Goal: Task Accomplishment & Management: Complete application form

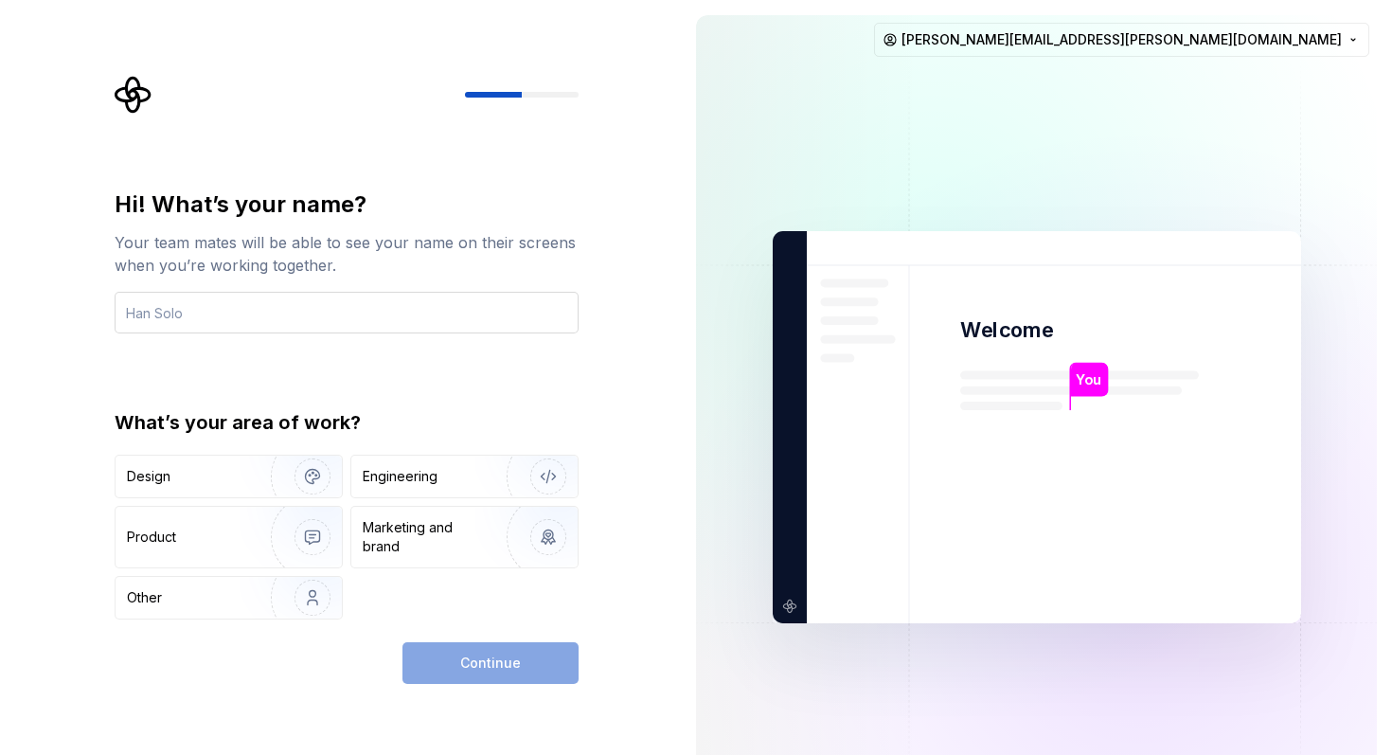
click at [364, 323] on input "text" at bounding box center [347, 313] width 464 height 42
type input "Tere"
click at [265, 465] on img "button" at bounding box center [300, 476] width 121 height 127
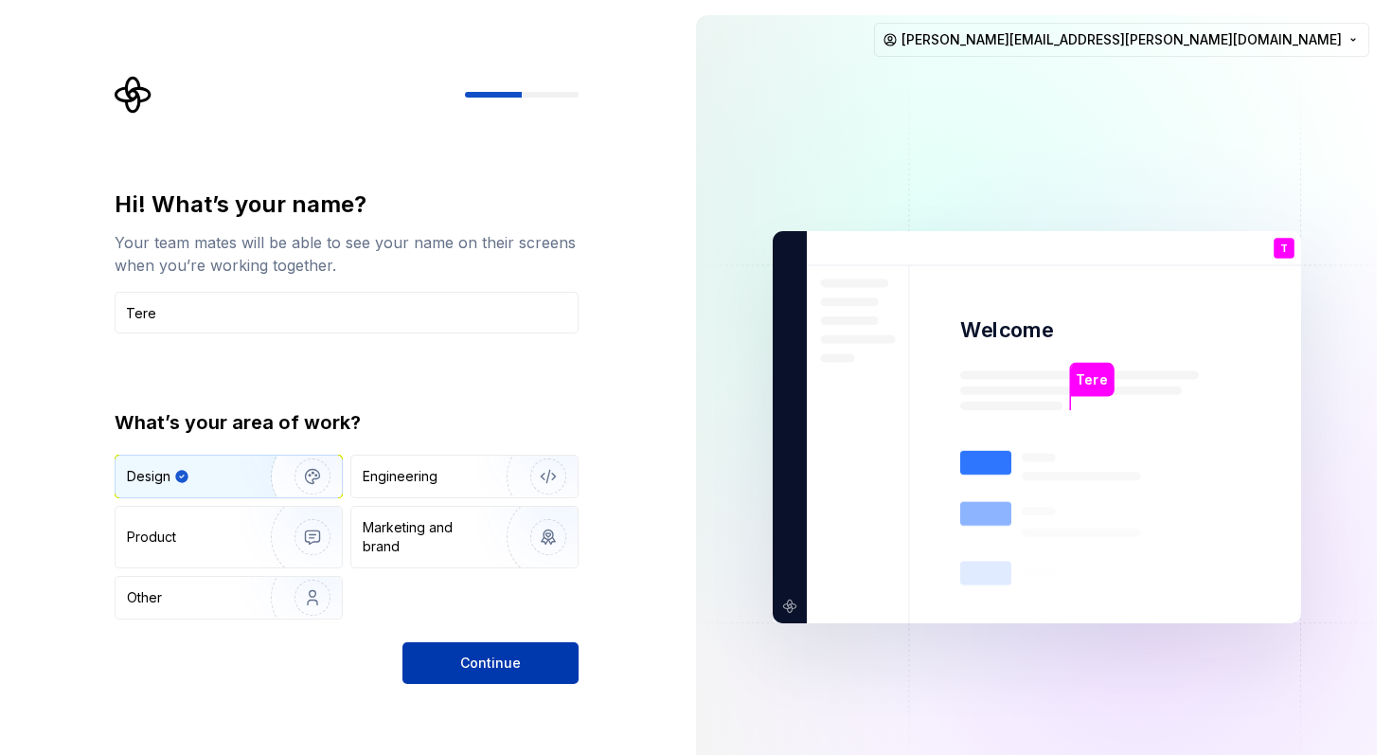
click at [505, 667] on span "Continue" at bounding box center [490, 663] width 61 height 19
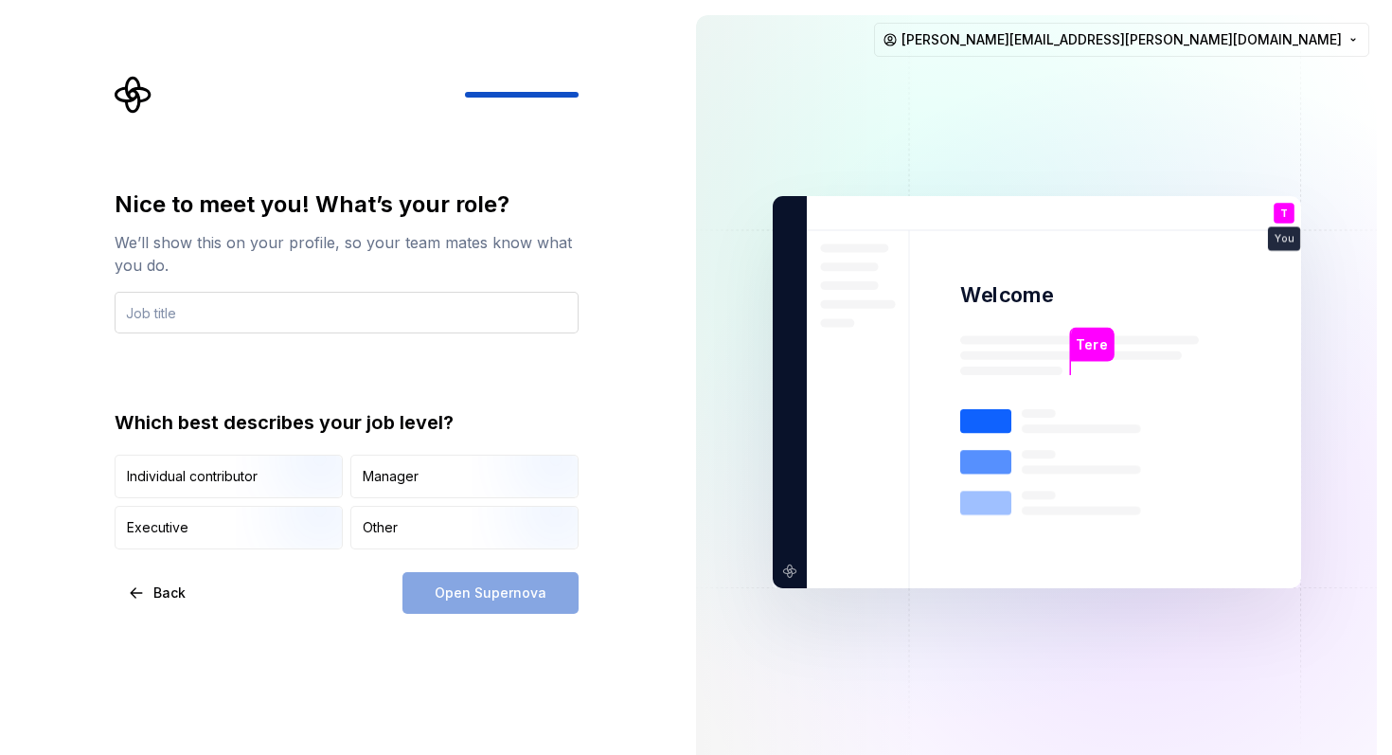
click at [351, 316] on input "text" at bounding box center [347, 313] width 464 height 42
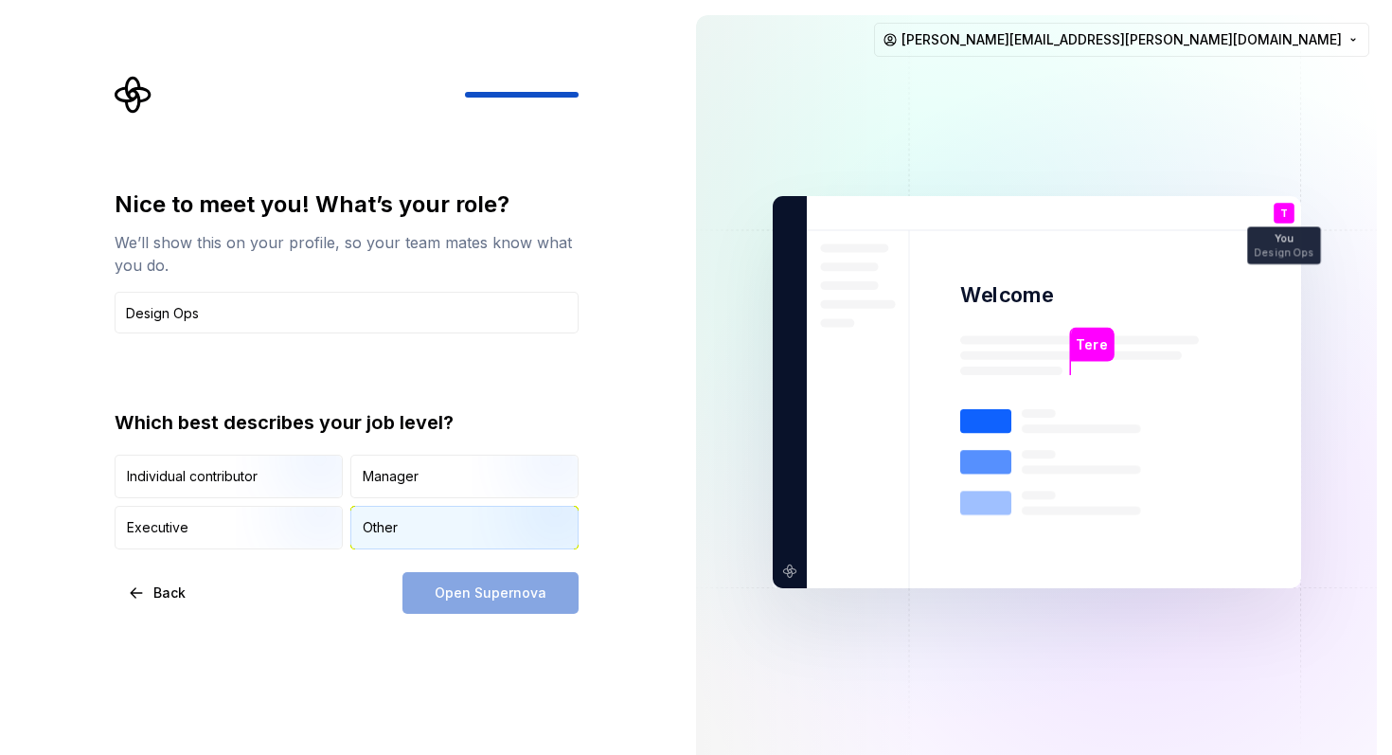
type input "Design Ops"
click at [442, 538] on div "Other" at bounding box center [464, 528] width 226 height 42
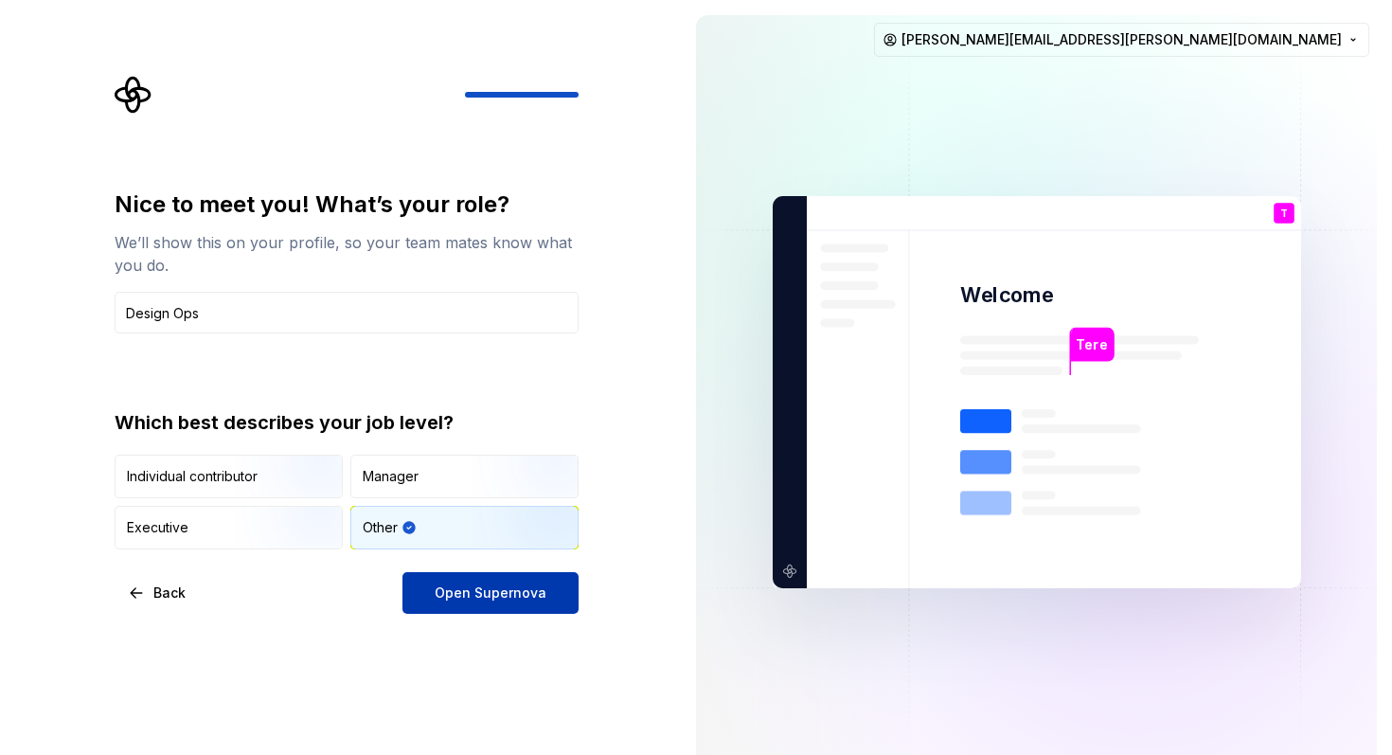
click at [442, 590] on span "Open Supernova" at bounding box center [491, 592] width 112 height 19
